Goal: Task Accomplishment & Management: Use online tool/utility

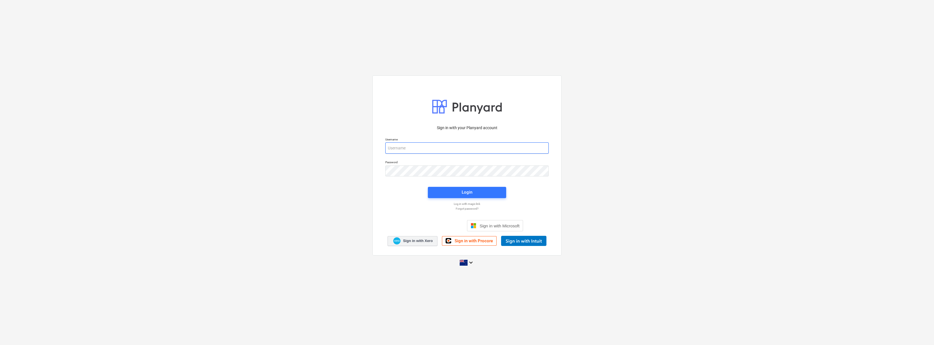
type input "[EMAIL_ADDRESS][DOMAIN_NAME]"
click at [411, 242] on span "Sign in with Xero" at bounding box center [418, 241] width 30 height 5
